Goal: Task Accomplishment & Management: Use online tool/utility

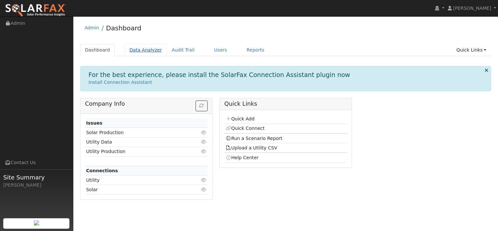
click at [133, 46] on link "Data Analyzer" at bounding box center [145, 50] width 42 height 12
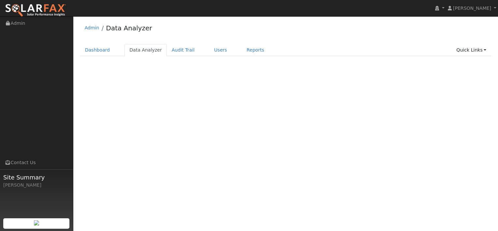
select select "7"
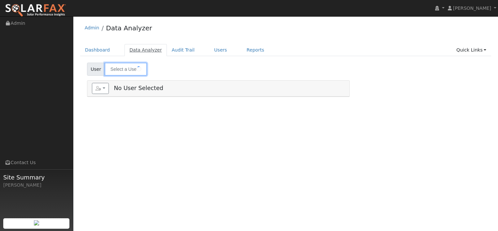
type input "[PERSON_NAME]"
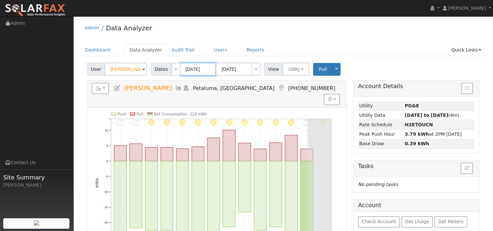
click at [196, 70] on input "08/05/2025" at bounding box center [198, 69] width 36 height 13
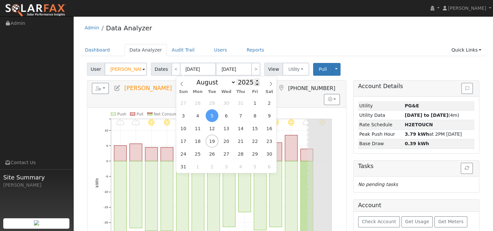
click at [255, 85] on span at bounding box center [257, 84] width 5 height 4
type input "2024"
click at [182, 141] on span "18" at bounding box center [183, 141] width 13 height 13
type input "08/18/2024"
type input "08/31/2024"
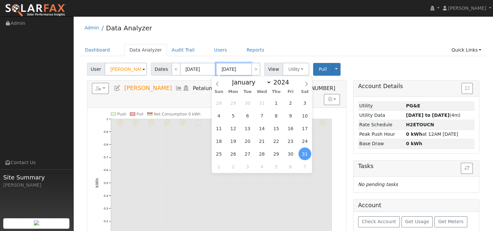
click at [231, 66] on input "08/31/2024" at bounding box center [234, 69] width 36 height 13
click at [290, 81] on span at bounding box center [292, 81] width 5 height 4
type input "2025"
click at [219, 140] on span "17" at bounding box center [218, 141] width 13 height 13
type input "08/17/2025"
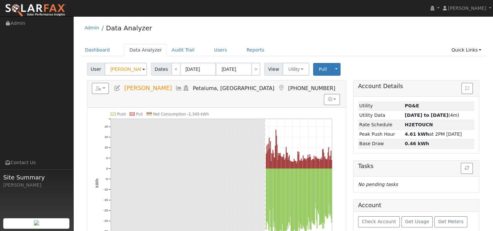
click at [350, 82] on div "Account Details Issue History Date By Flag Comment Type No Issue History Loadin…" at bounding box center [416, 214] width 133 height 268
click at [209, 49] on link "Users" at bounding box center [220, 50] width 23 height 12
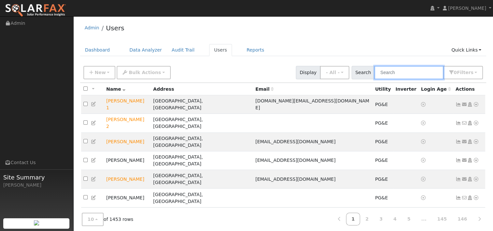
click at [394, 72] on input "text" at bounding box center [408, 72] width 69 height 13
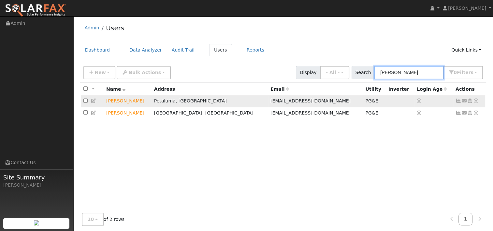
type input "jeanne"
click at [477, 100] on icon at bounding box center [476, 100] width 6 height 5
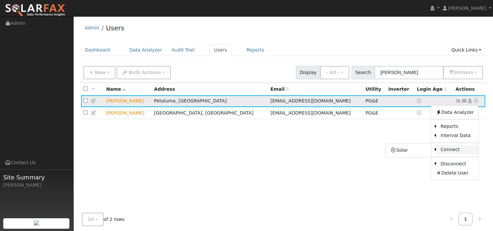
click at [445, 151] on link "Connect" at bounding box center [457, 149] width 42 height 9
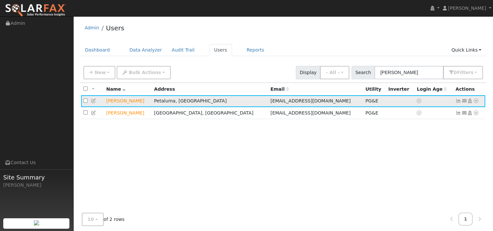
click at [476, 100] on icon at bounding box center [476, 100] width 6 height 5
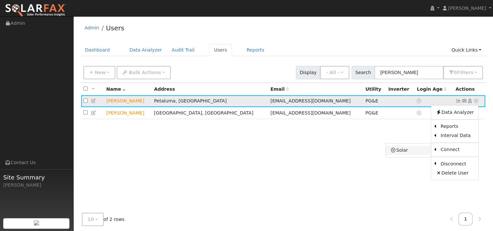
click at [422, 149] on link "Solar" at bounding box center [408, 150] width 45 height 9
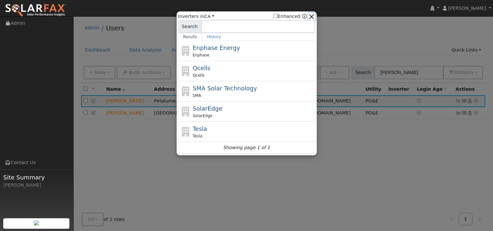
click at [314, 15] on button "button" at bounding box center [311, 16] width 7 height 7
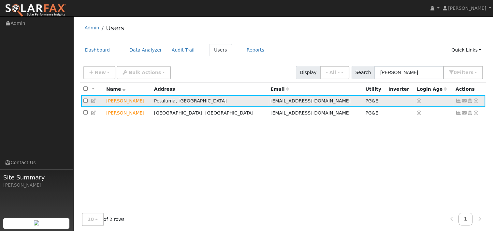
click at [476, 100] on icon at bounding box center [476, 100] width 6 height 5
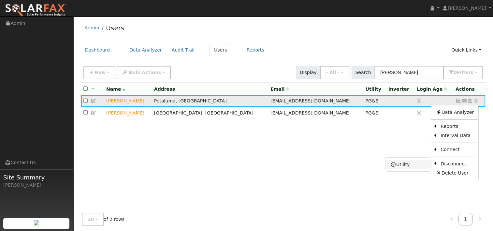
click at [406, 163] on link "Utility" at bounding box center [408, 164] width 45 height 9
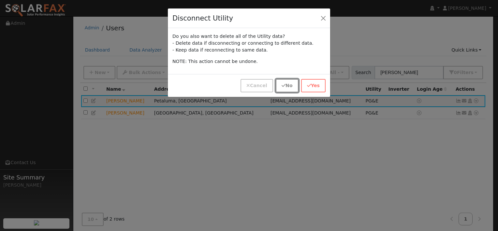
click at [290, 85] on button "No" at bounding box center [287, 85] width 22 height 13
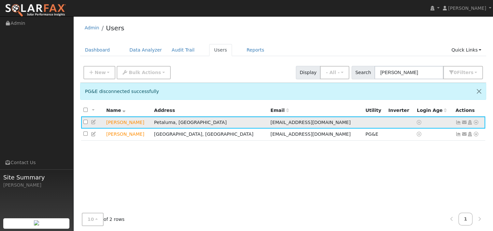
click at [476, 121] on icon at bounding box center [476, 122] width 6 height 5
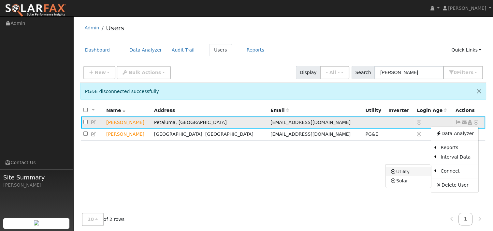
click at [405, 171] on link "Utility" at bounding box center [408, 171] width 45 height 9
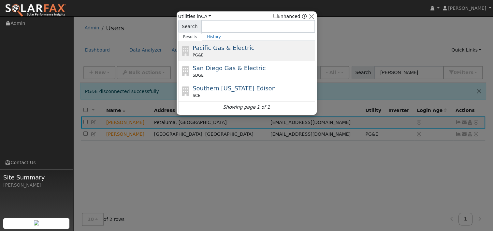
click at [218, 49] on span "Pacific Gas & Electric" at bounding box center [224, 47] width 62 height 7
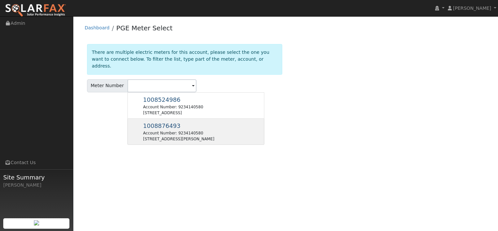
click at [160, 122] on span "1008876493" at bounding box center [161, 125] width 37 height 7
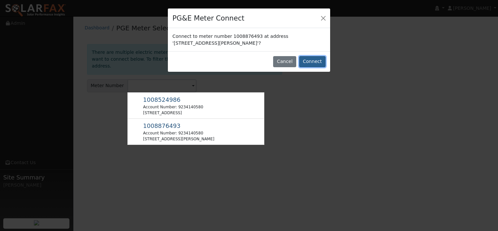
click at [317, 59] on button "Connect" at bounding box center [312, 61] width 26 height 11
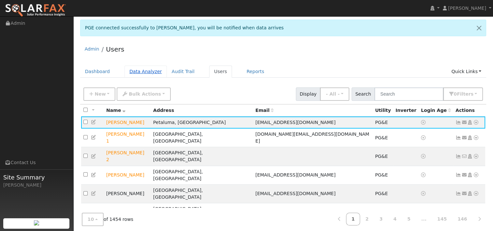
click at [139, 72] on link "Data Analyzer" at bounding box center [145, 72] width 42 height 12
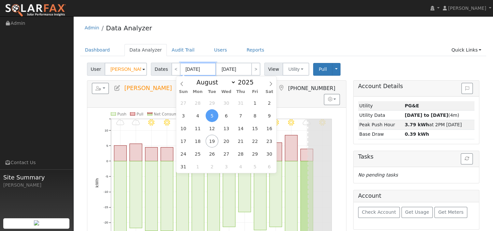
click at [201, 70] on input "[DATE]" at bounding box center [198, 69] width 36 height 13
click at [255, 85] on span at bounding box center [257, 84] width 5 height 4
type input "2024"
click at [179, 139] on span "18" at bounding box center [183, 141] width 13 height 13
type input "[DATE]"
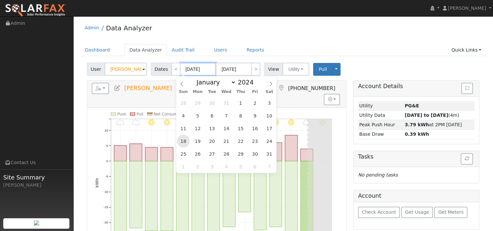
type input "[DATE]"
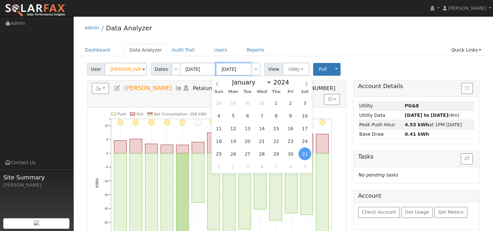
click at [241, 66] on input "[DATE]" at bounding box center [234, 69] width 36 height 13
click at [289, 80] on div "January February March April May June July August September October November [D…" at bounding box center [261, 81] width 75 height 11
click at [290, 80] on span at bounding box center [292, 81] width 5 height 4
type input "2025"
click at [219, 143] on span "17" at bounding box center [218, 141] width 13 height 13
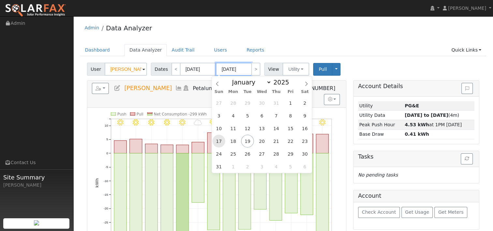
type input "[DATE]"
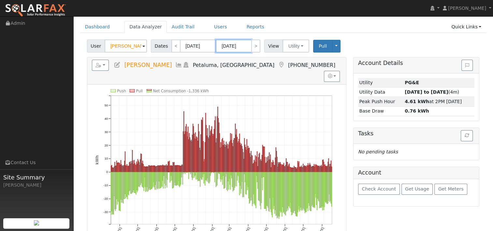
scroll to position [33, 0]
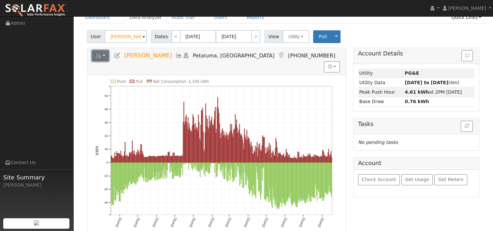
click at [104, 57] on button "button" at bounding box center [100, 55] width 17 height 11
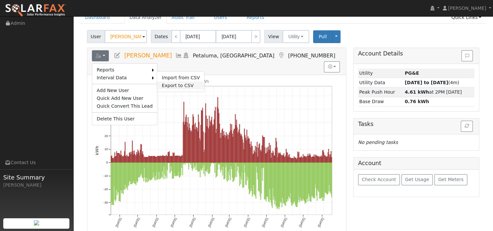
click at [173, 85] on link "Export to CSV" at bounding box center [180, 85] width 47 height 8
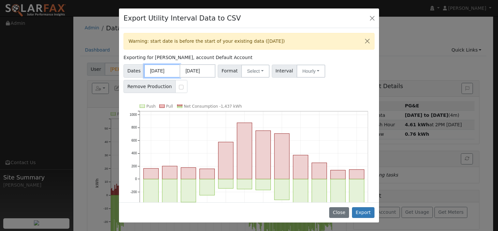
click at [165, 68] on input "[DATE]" at bounding box center [162, 70] width 36 height 13
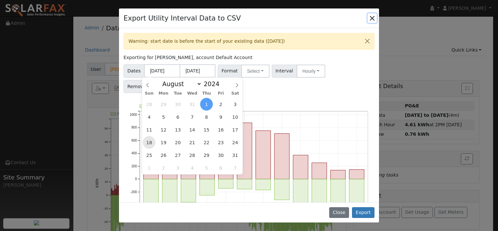
click at [147, 143] on span "18" at bounding box center [149, 142] width 13 height 13
type input "[DATE]"
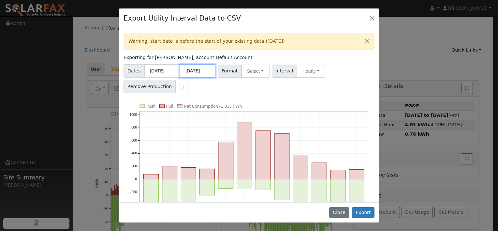
click at [205, 72] on input "[DATE]" at bounding box center [198, 70] width 36 height 13
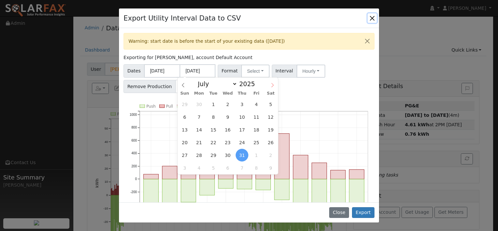
click at [270, 84] on icon at bounding box center [272, 85] width 5 height 5
select select "7"
click at [186, 142] on span "17" at bounding box center [184, 142] width 13 height 13
type input "[DATE]"
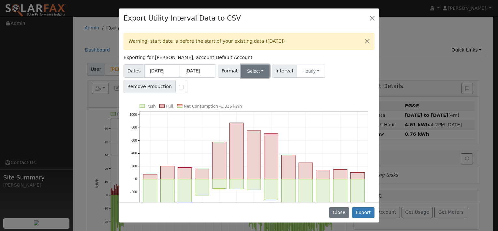
click at [257, 67] on button "Select" at bounding box center [255, 71] width 28 height 13
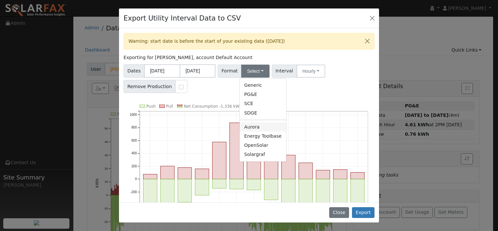
click at [250, 126] on link "Aurora" at bounding box center [263, 126] width 47 height 9
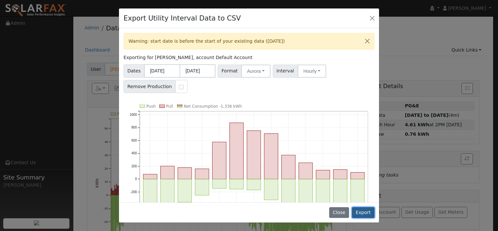
click at [363, 211] on button "Export" at bounding box center [363, 212] width 22 height 11
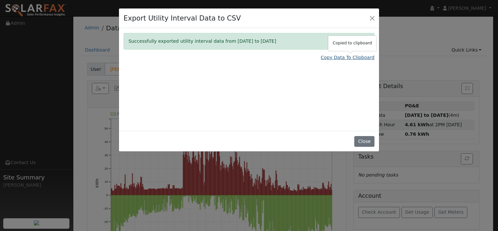
click at [332, 57] on link "Copy Data To Clipboard" at bounding box center [348, 57] width 54 height 7
